Goal: Task Accomplishment & Management: Use online tool/utility

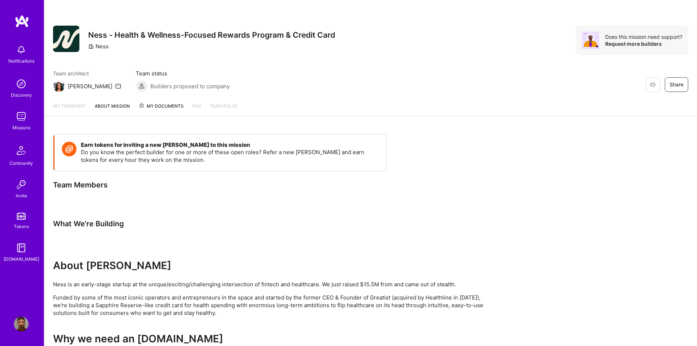
click at [20, 52] on img at bounding box center [21, 49] width 15 height 15
click at [22, 22] on img at bounding box center [22, 21] width 15 height 13
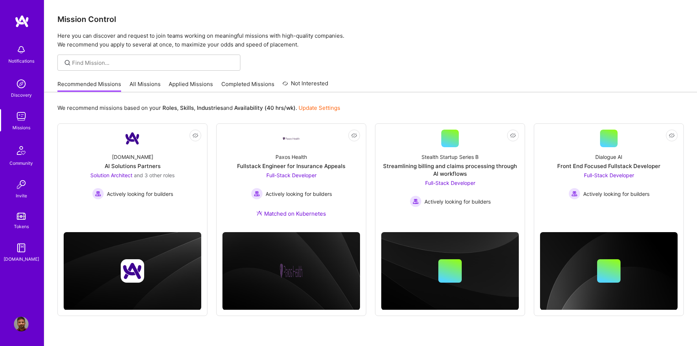
click at [199, 84] on link "Applied Missions" at bounding box center [191, 86] width 44 height 12
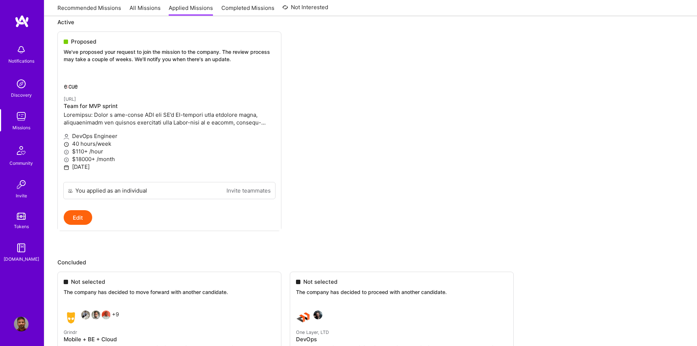
scroll to position [220, 0]
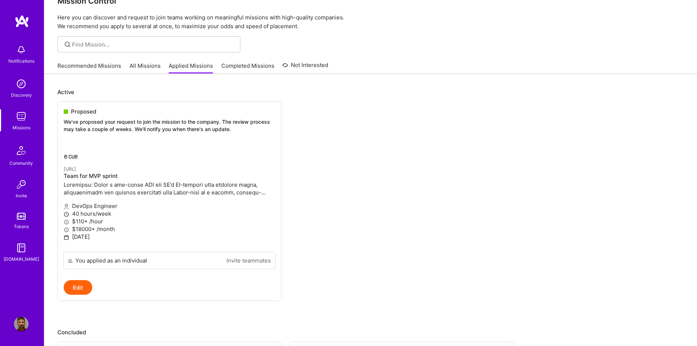
scroll to position [0, 0]
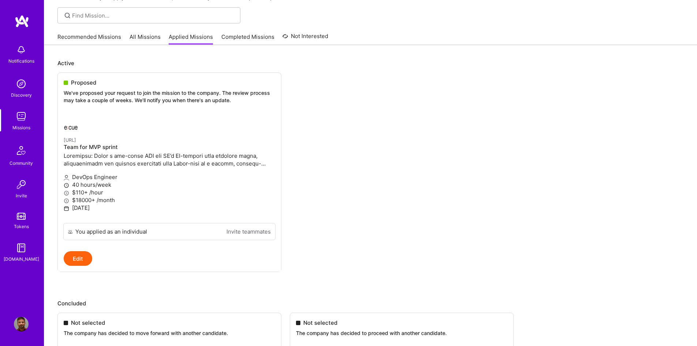
scroll to position [37, 0]
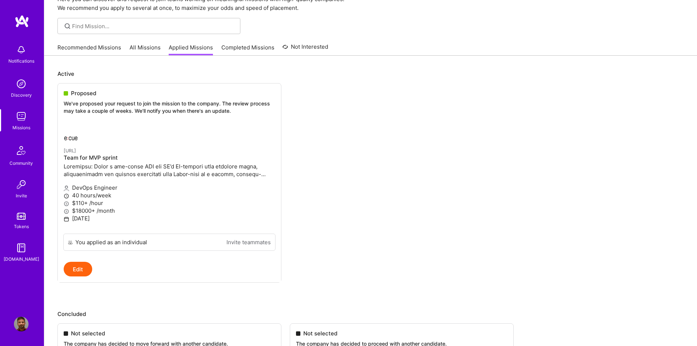
click at [254, 48] on link "Completed Missions" at bounding box center [247, 50] width 53 height 12
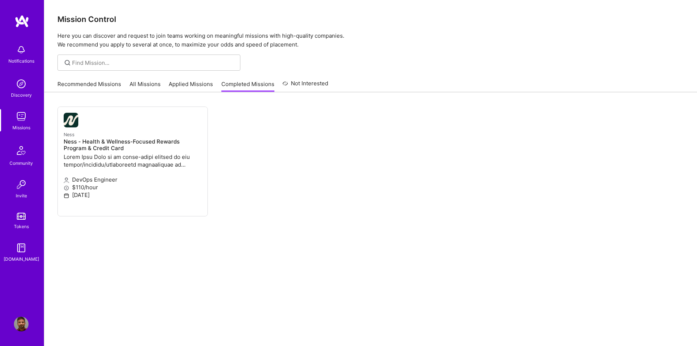
click at [106, 79] on div "Recommended Missions All Missions Applied Missions Completed Missions Not Inter…" at bounding box center [192, 84] width 271 height 16
click at [107, 83] on link "Recommended Missions" at bounding box center [89, 86] width 64 height 12
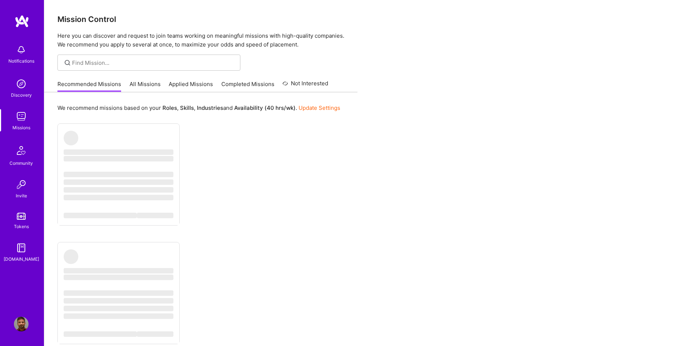
click at [139, 85] on link "All Missions" at bounding box center [145, 86] width 31 height 12
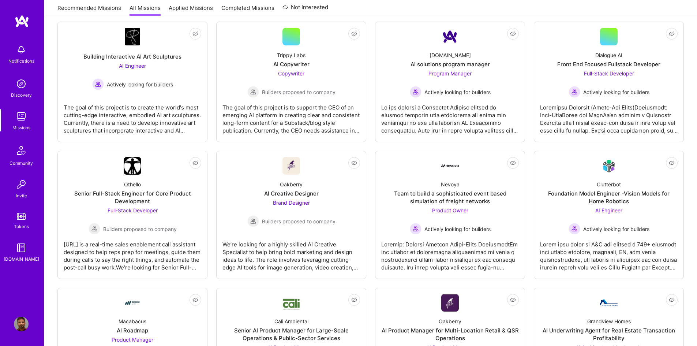
scroll to position [54, 0]
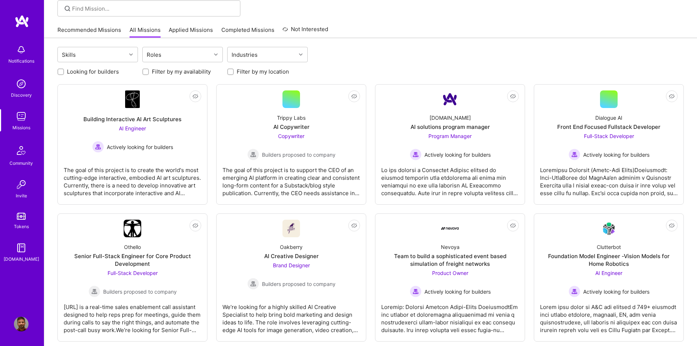
click at [20, 254] on img at bounding box center [21, 247] width 15 height 15
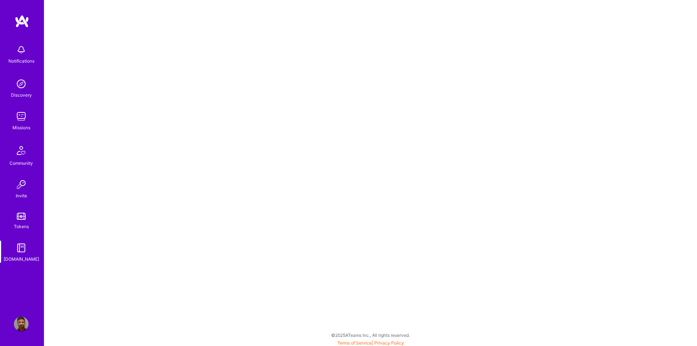
click at [23, 185] on img at bounding box center [21, 184] width 15 height 15
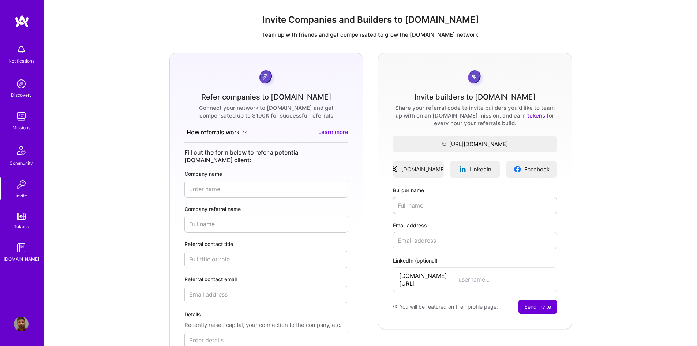
click at [20, 143] on img at bounding box center [21, 151] width 18 height 18
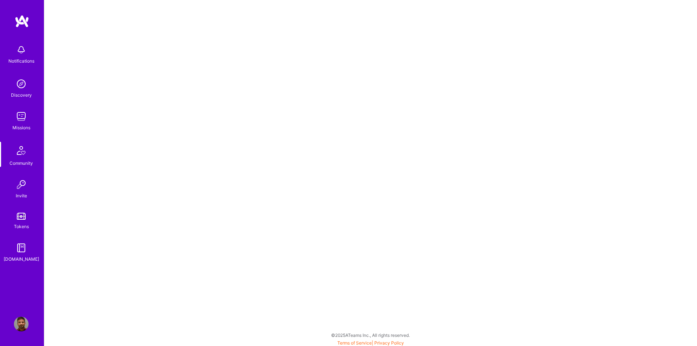
click at [20, 119] on img at bounding box center [21, 116] width 15 height 15
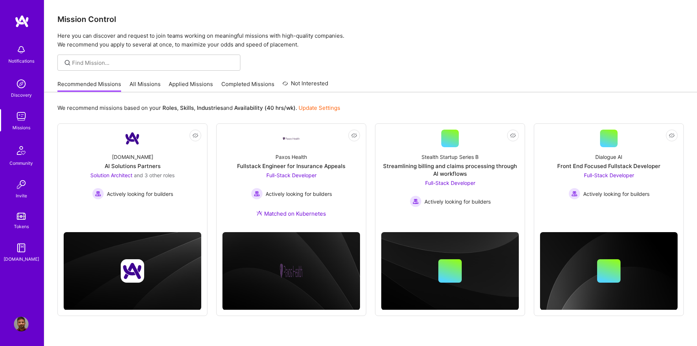
click at [136, 87] on link "All Missions" at bounding box center [145, 86] width 31 height 12
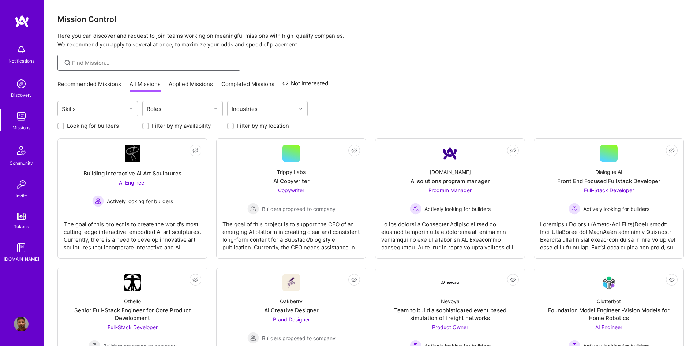
click at [160, 62] on input at bounding box center [153, 63] width 163 height 8
type input "grindr"
